Goal: Check status: Check status

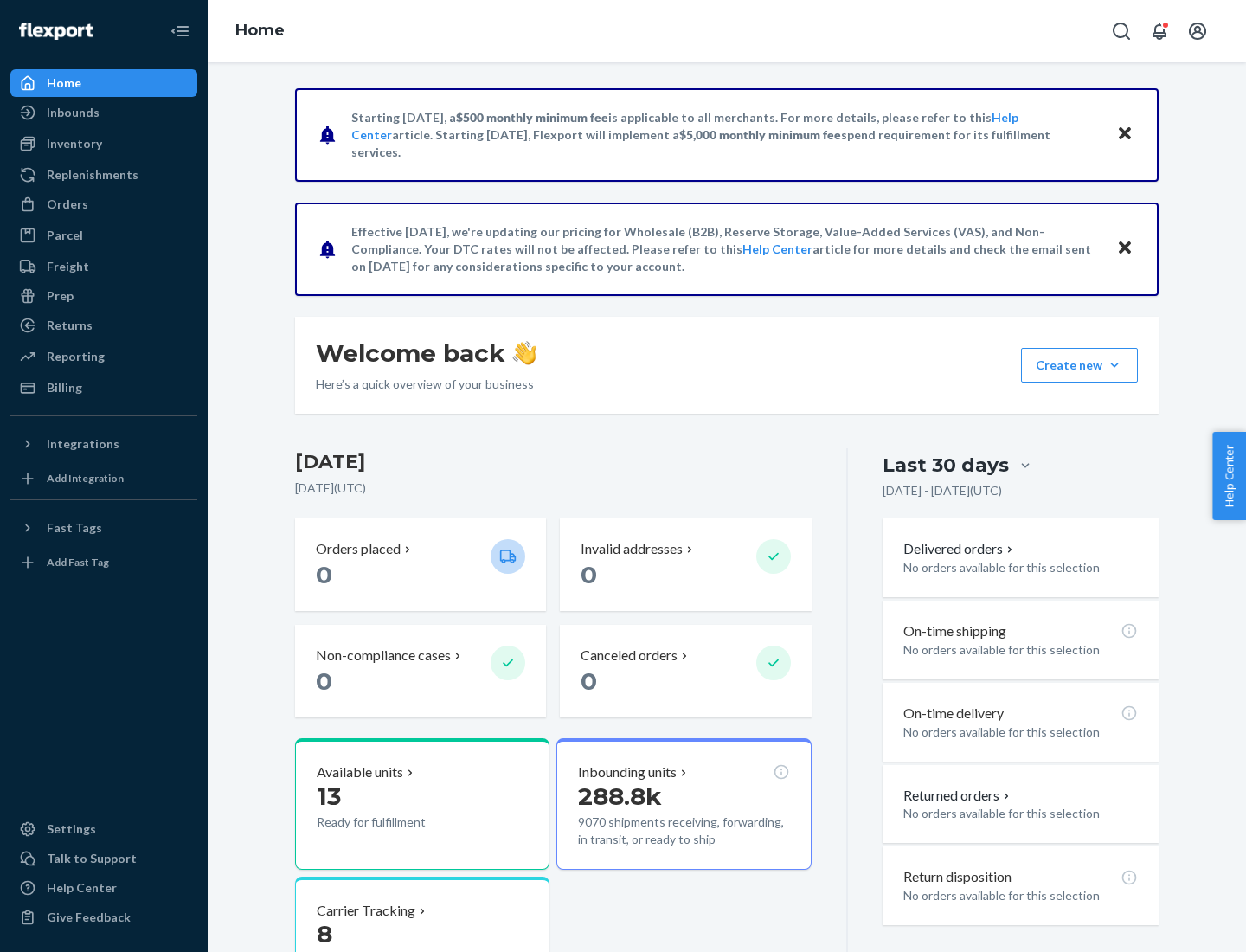
click at [1114, 365] on button "Create new Create new inbound Create new order Create new product" at bounding box center [1080, 365] width 117 height 35
click at [72, 112] on div "Inbounds" at bounding box center [73, 112] width 53 height 17
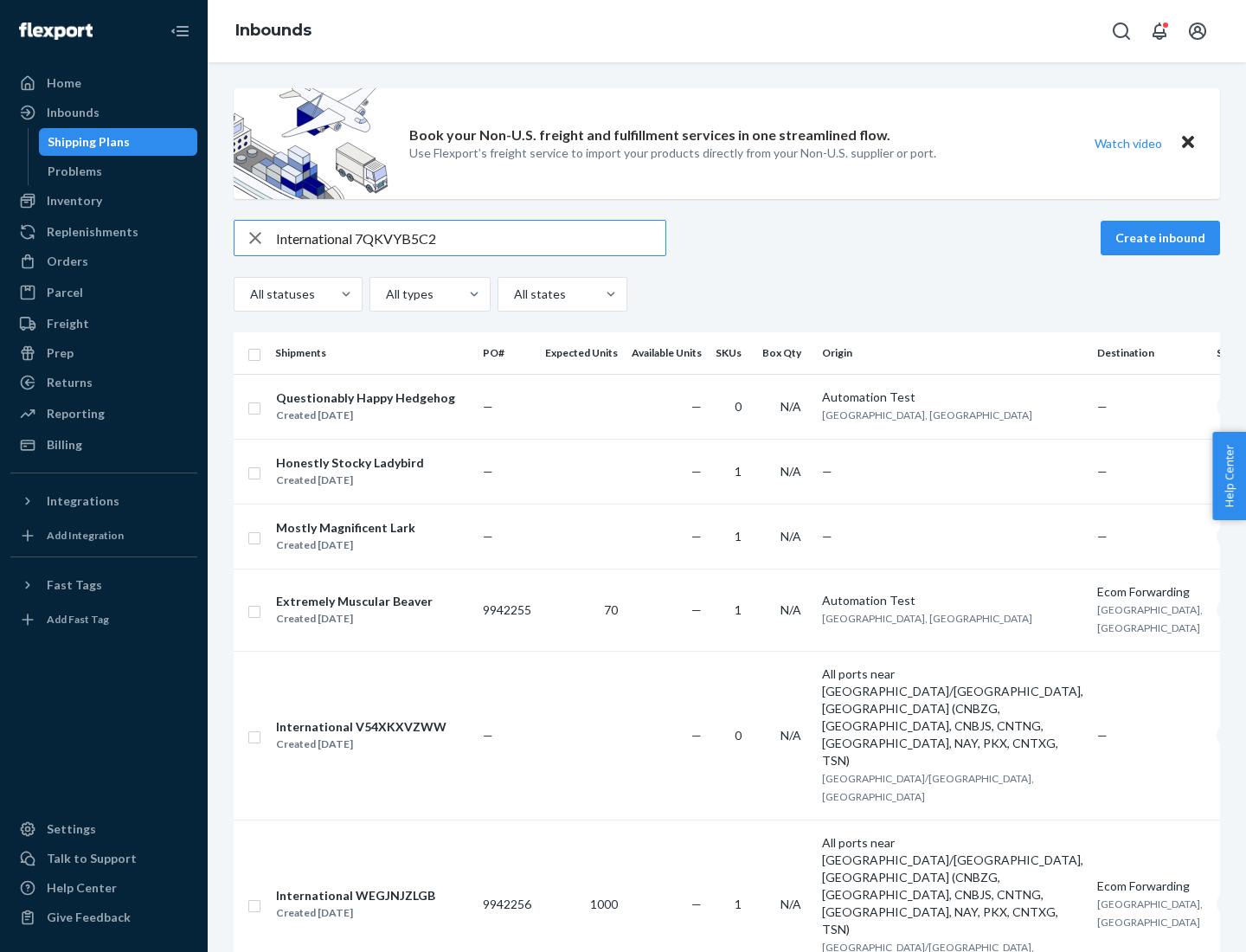
type input "International 7QKVYB5C29"
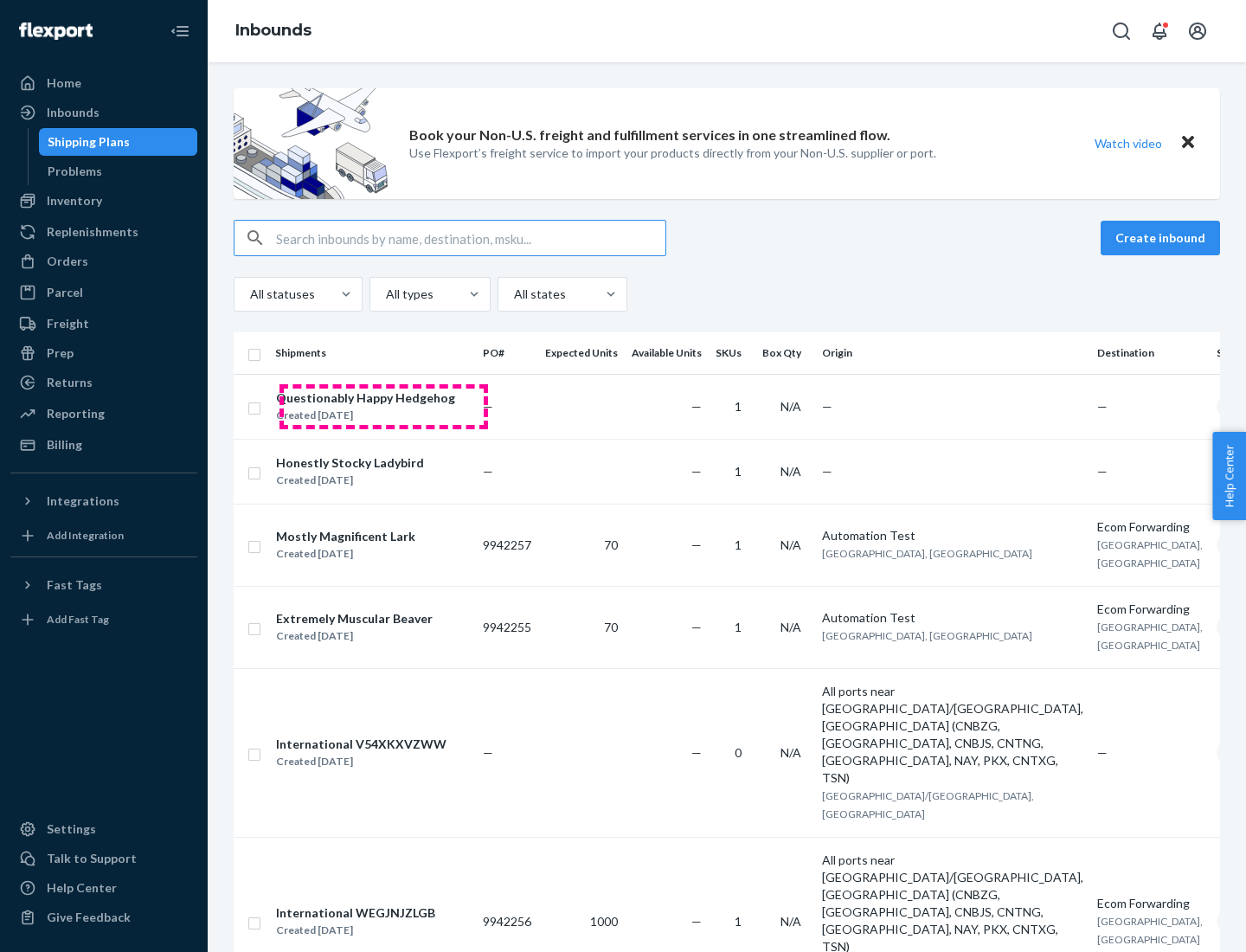
click at [384, 407] on div "Created [DATE]" at bounding box center [365, 415] width 179 height 17
